Goal: Task Accomplishment & Management: Complete application form

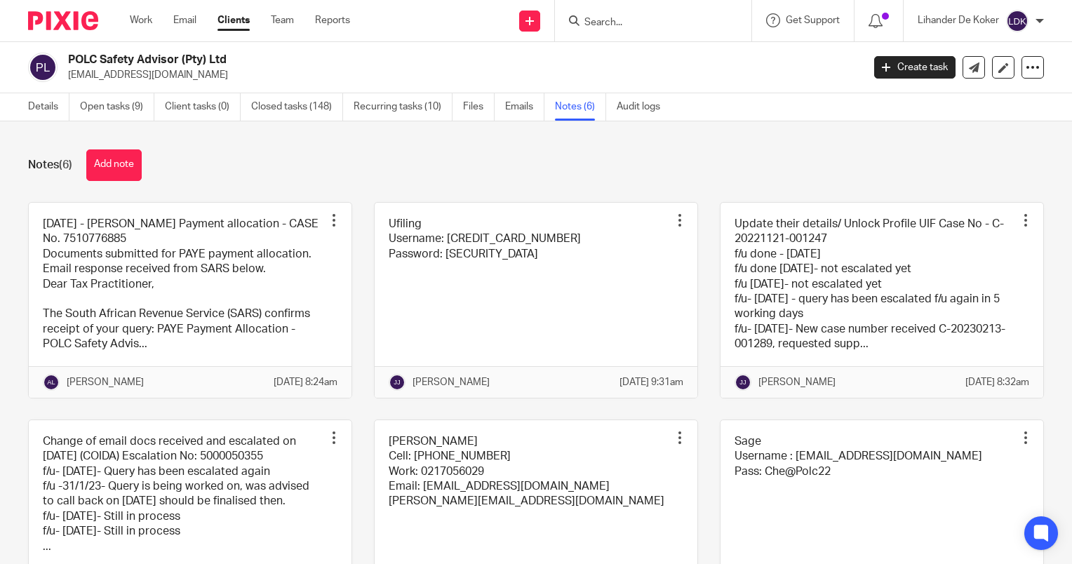
click at [622, 21] on input "Search" at bounding box center [646, 23] width 126 height 13
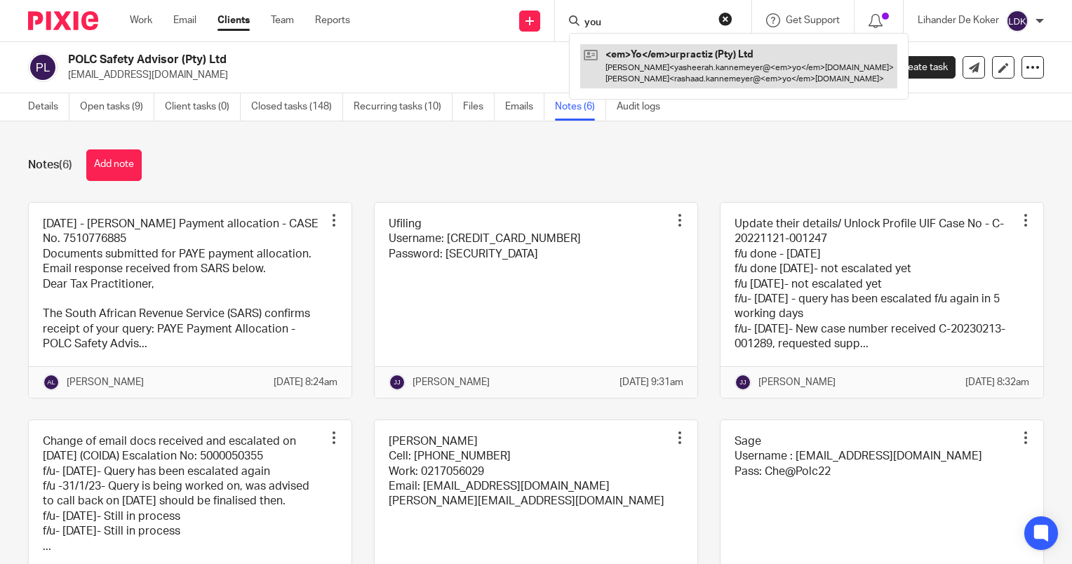
type input "you"
click at [634, 65] on link at bounding box center [718, 66] width 276 height 44
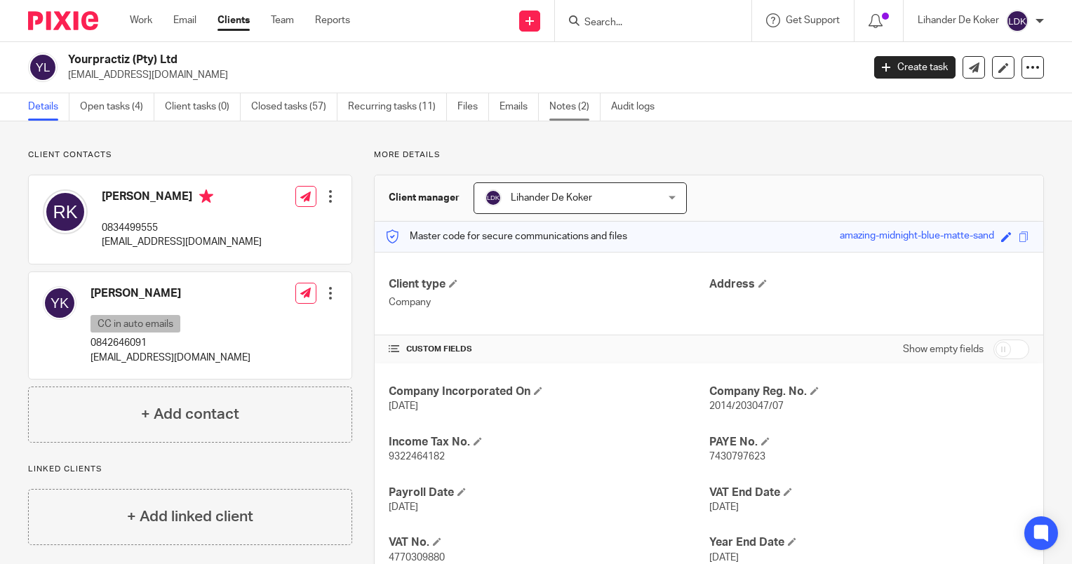
click at [578, 112] on link "Notes (2)" at bounding box center [574, 106] width 51 height 27
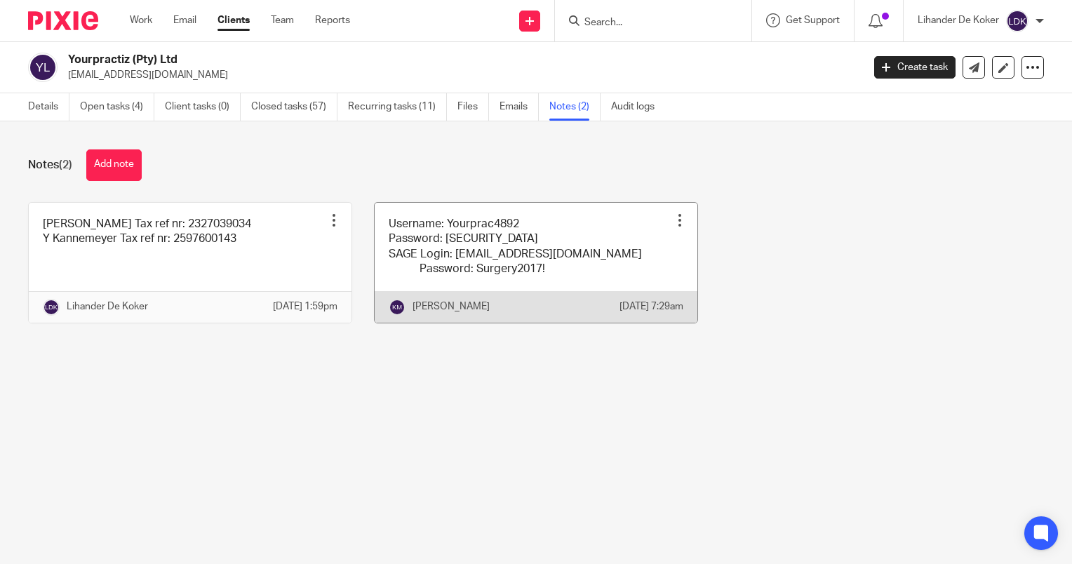
click at [486, 280] on link at bounding box center [536, 263] width 323 height 120
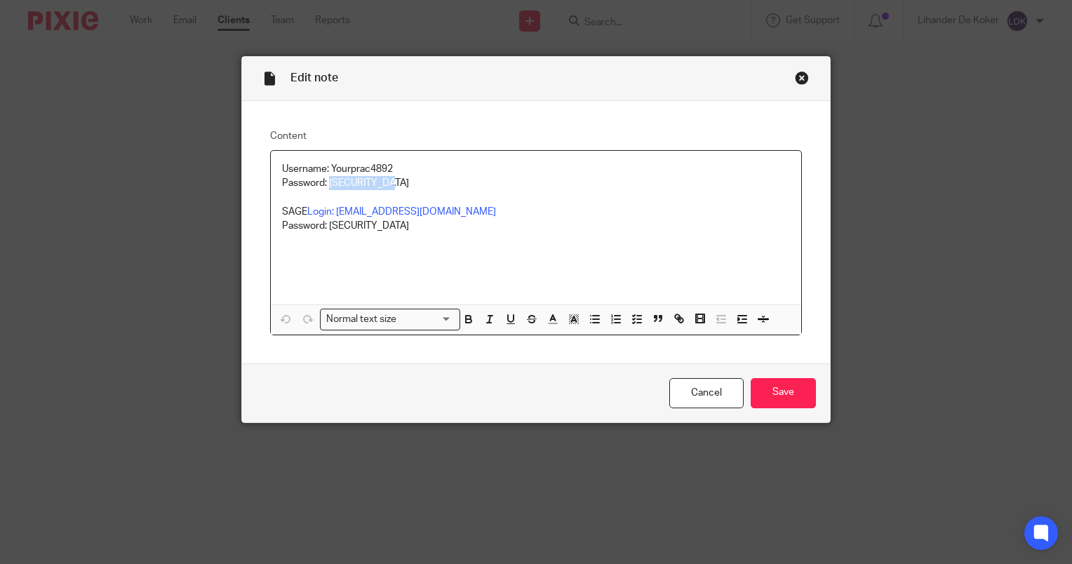
drag, startPoint x: 397, startPoint y: 180, endPoint x: 326, endPoint y: 185, distance: 71.7
click at [326, 185] on p "Username: Yourprac4892 Password: Surgery2023!" at bounding box center [536, 176] width 508 height 29
copy p "Surgery2023!"
click at [707, 385] on link "Cancel" at bounding box center [706, 393] width 74 height 30
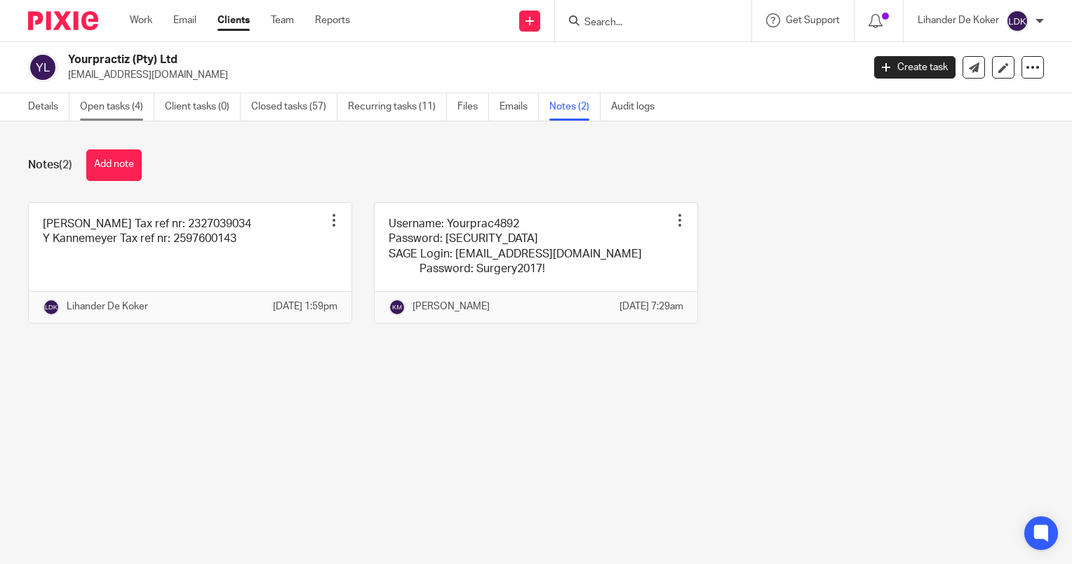
click at [103, 109] on link "Open tasks (4)" at bounding box center [117, 106] width 74 height 27
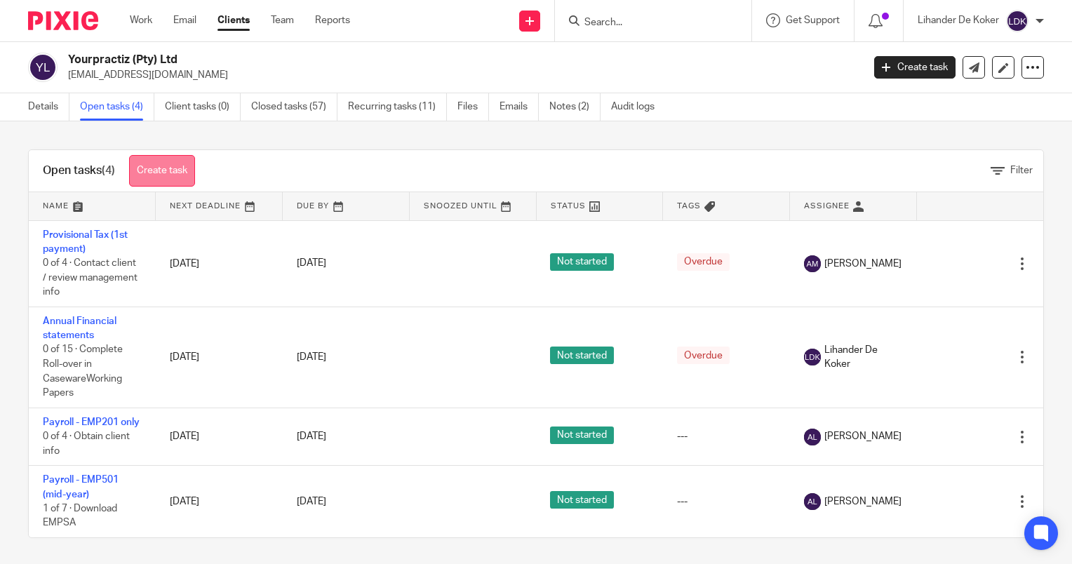
click at [164, 166] on link "Create task" at bounding box center [162, 171] width 66 height 32
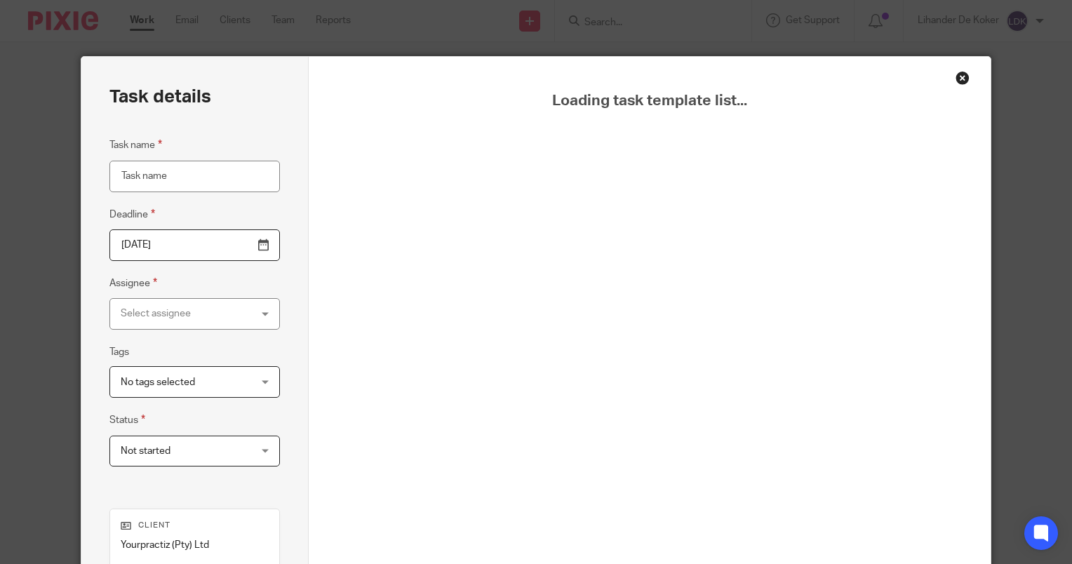
click at [212, 180] on input "Task name" at bounding box center [194, 177] width 171 height 32
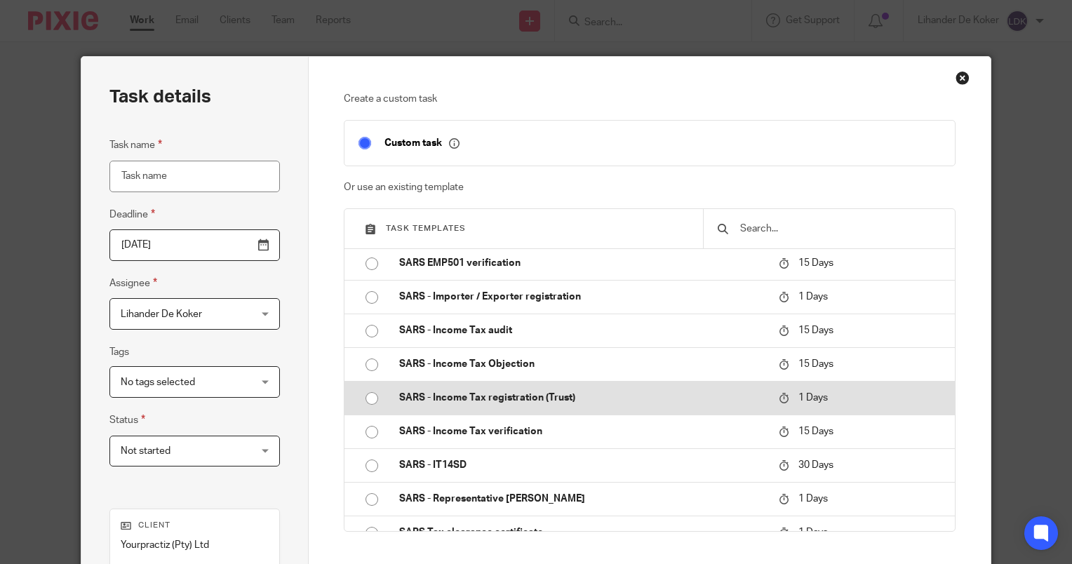
scroll to position [1474, 0]
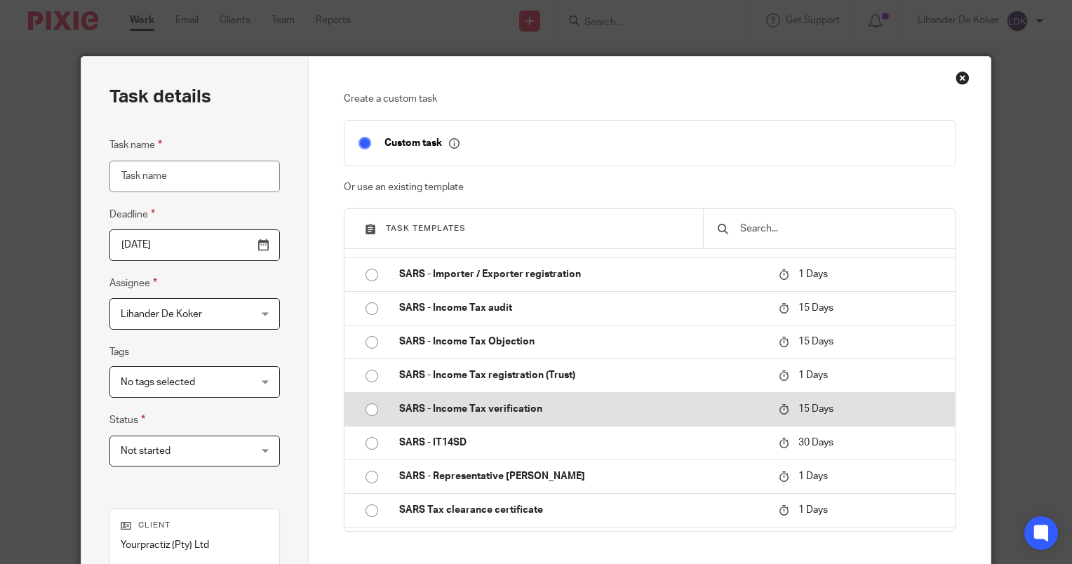
click at [515, 416] on p "SARS - Income Tax verification" at bounding box center [582, 409] width 366 height 14
type input "[DATE]"
type input "SARS - Income Tax verification"
checkbox input "false"
radio input "true"
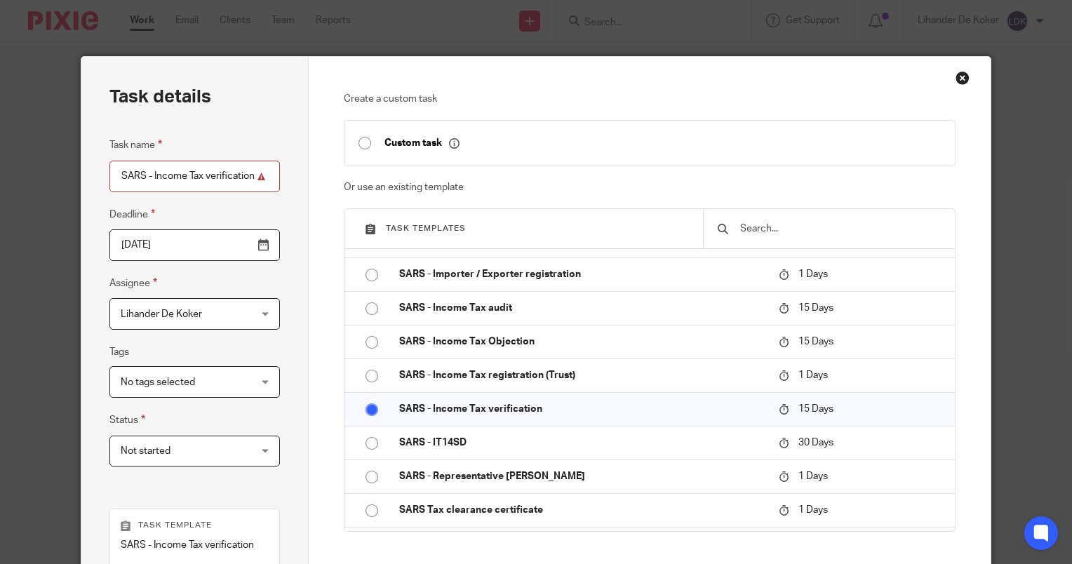
click at [255, 166] on input "SARS - Income Tax verification" at bounding box center [194, 177] width 171 height 32
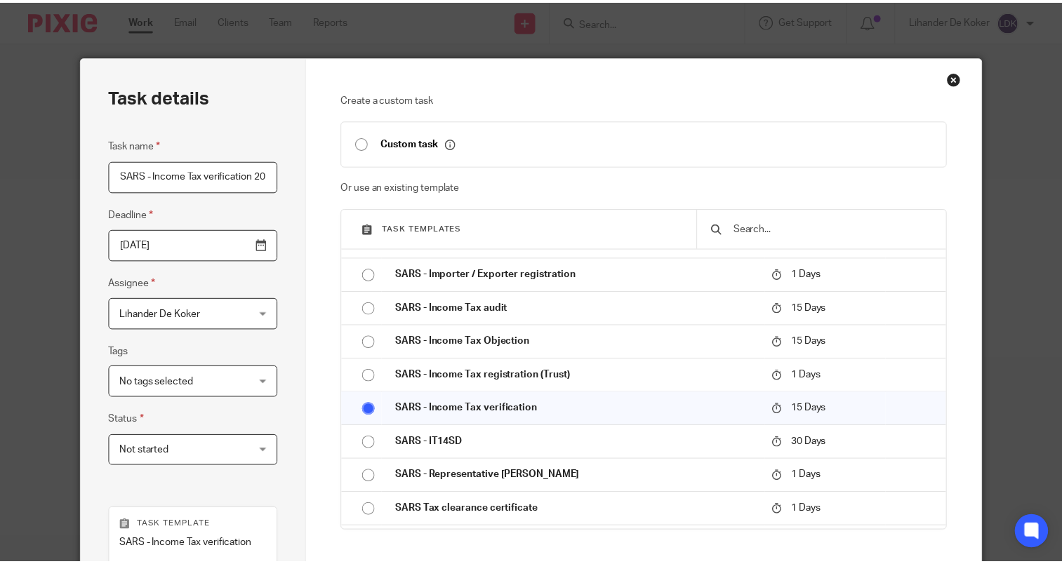
scroll to position [0, 12]
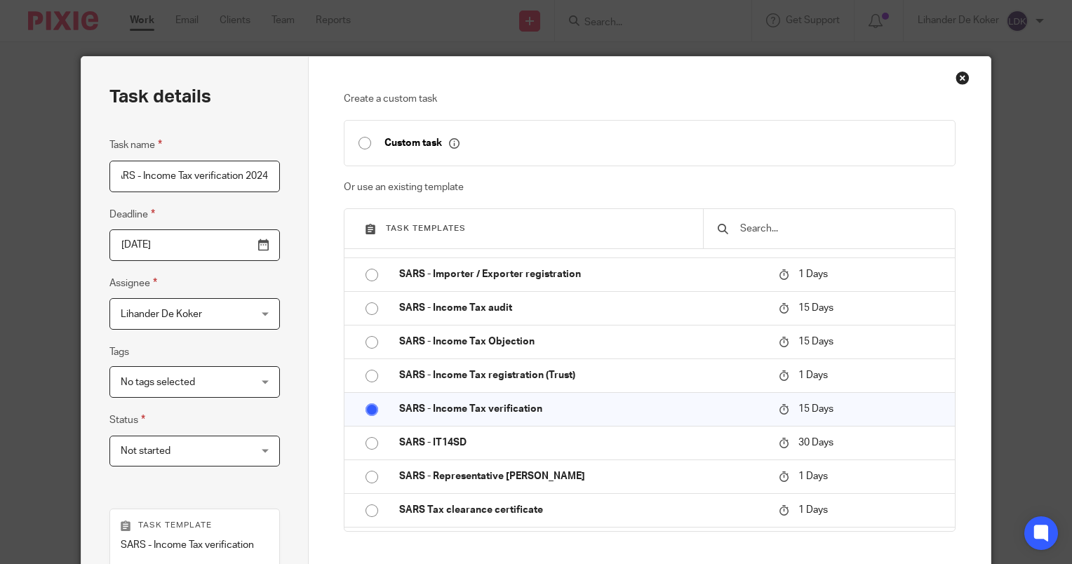
type input "SARS - Income Tax verification 2024"
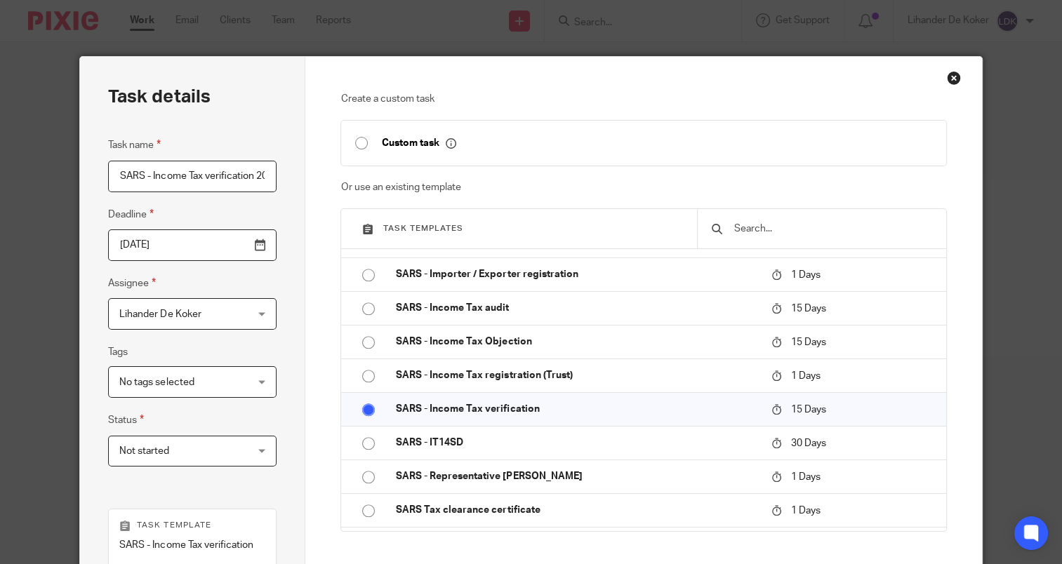
click at [211, 253] on input "[DATE]" at bounding box center [192, 245] width 168 height 32
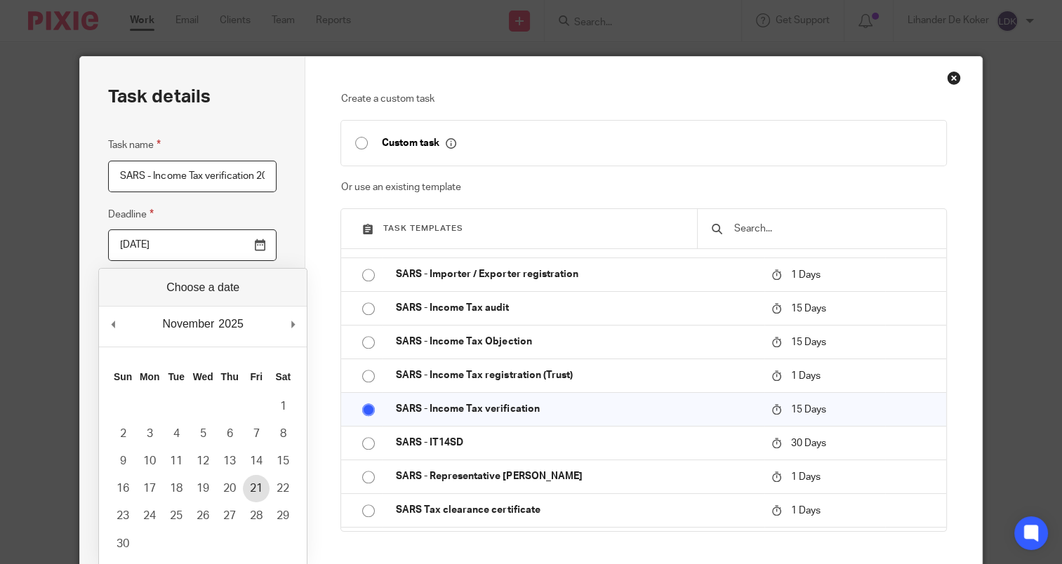
type input "[DATE]"
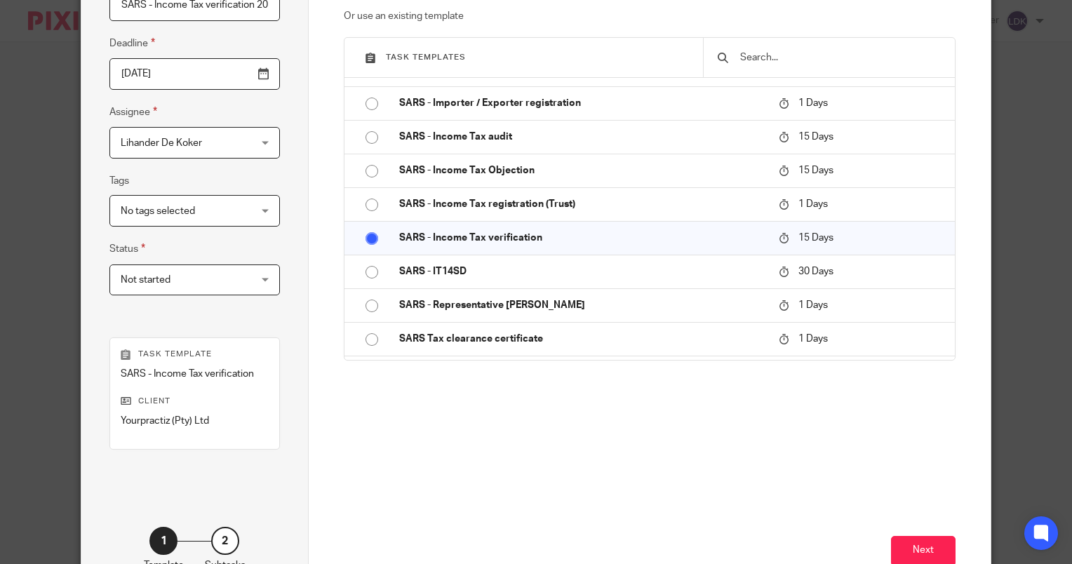
scroll to position [264, 0]
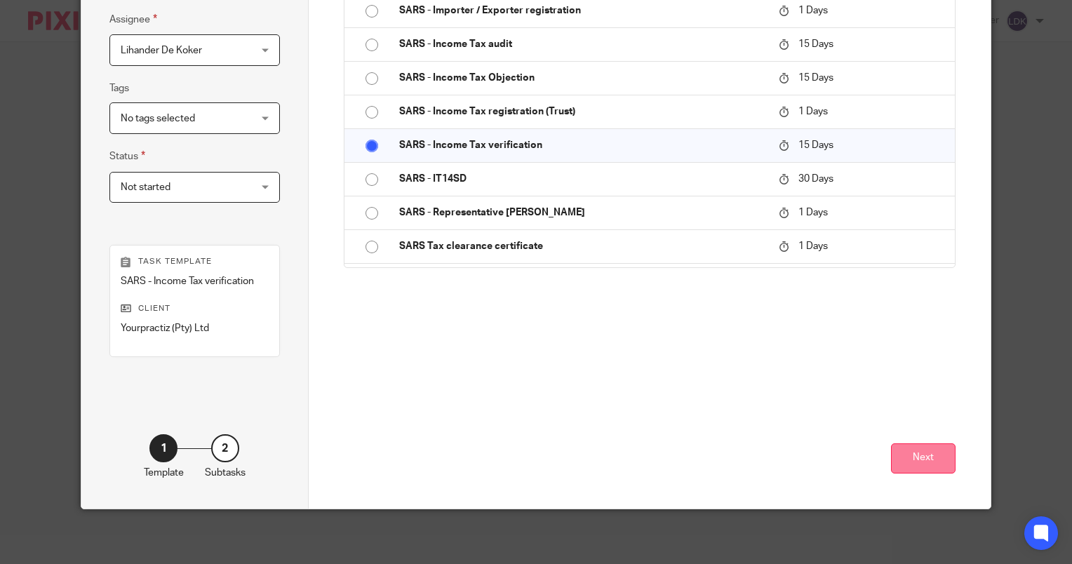
click at [921, 453] on button "Next" at bounding box center [923, 459] width 65 height 30
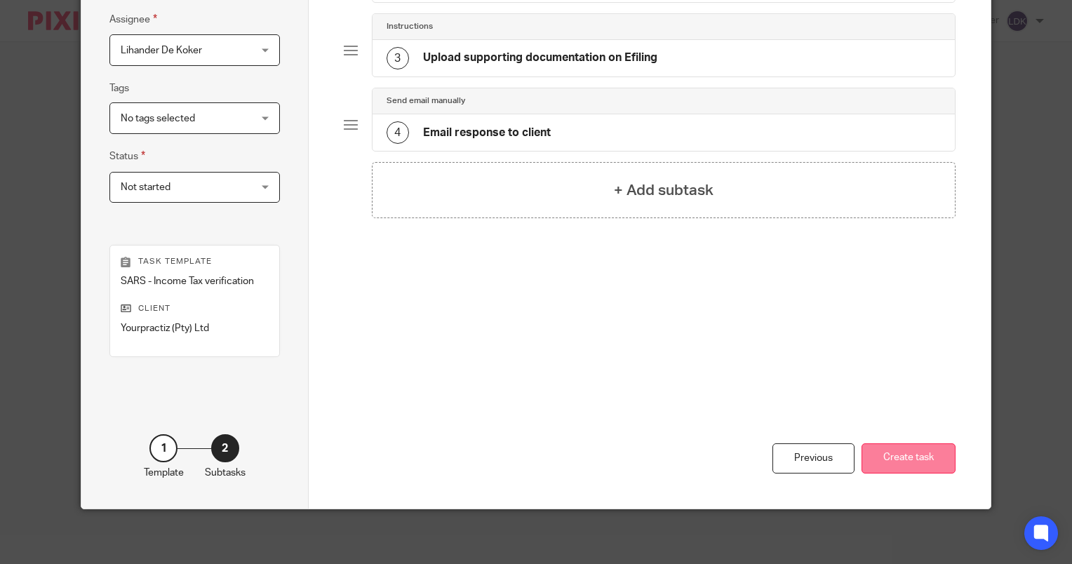
click at [907, 462] on button "Create task" at bounding box center [909, 459] width 94 height 30
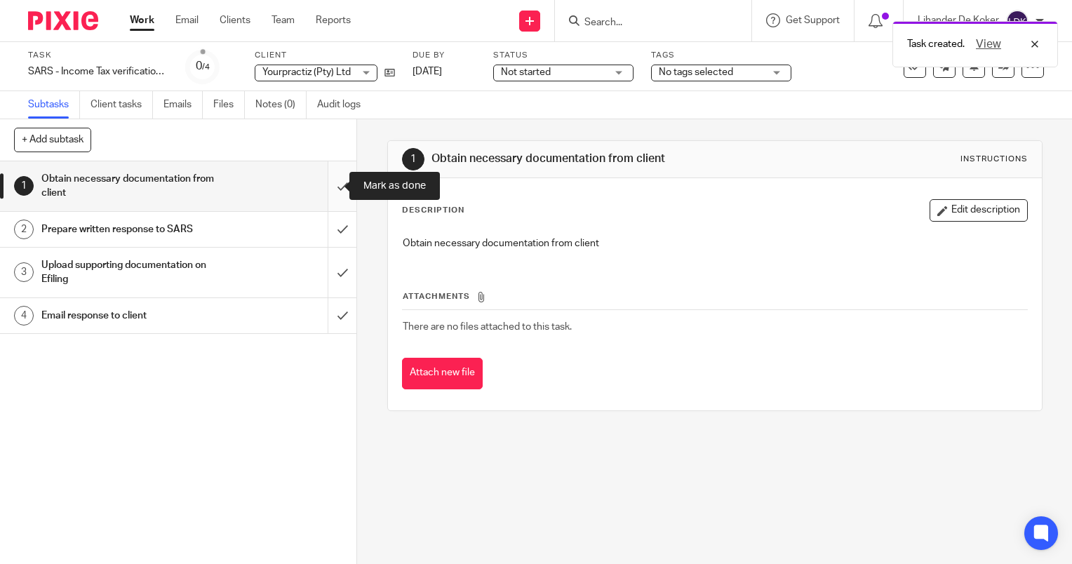
click at [338, 184] on input "submit" at bounding box center [178, 186] width 356 height 50
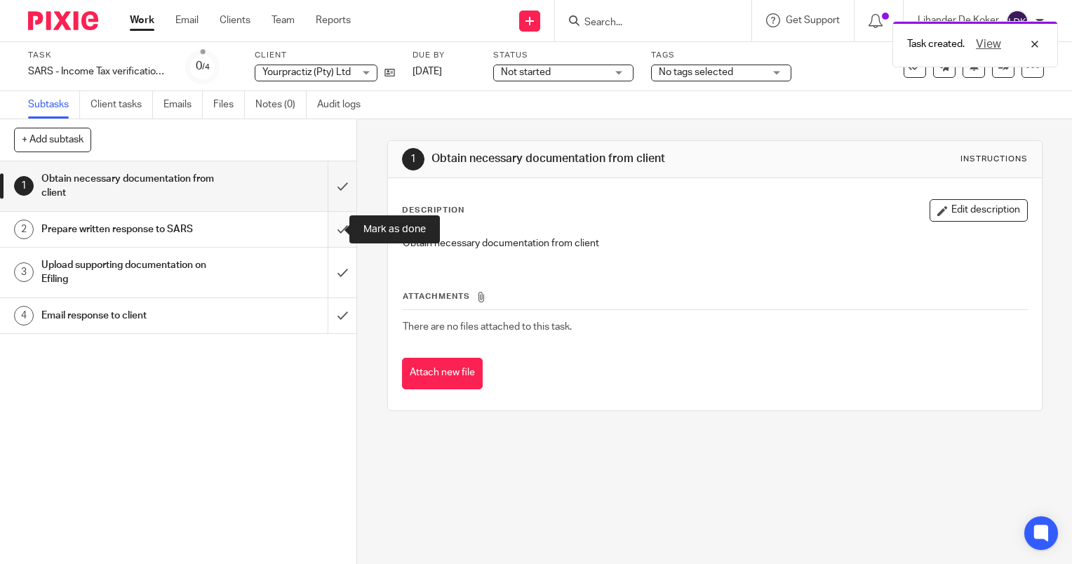
drag, startPoint x: 326, startPoint y: 236, endPoint x: 323, endPoint y: 225, distance: 11.1
click at [323, 225] on input "submit" at bounding box center [178, 229] width 356 height 35
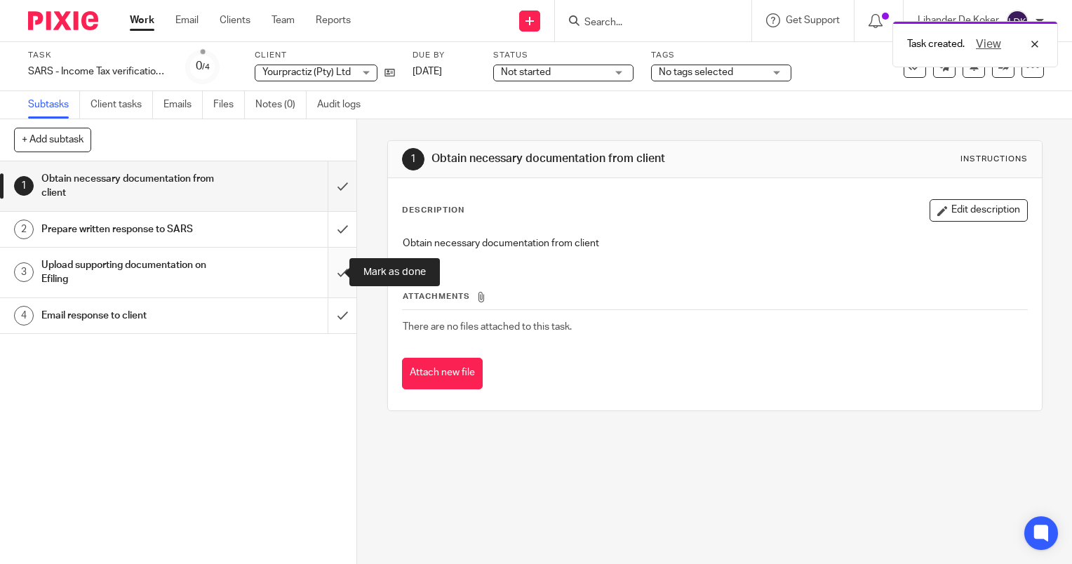
click at [330, 259] on input "submit" at bounding box center [178, 273] width 356 height 50
